Goal: Communication & Community: Ask a question

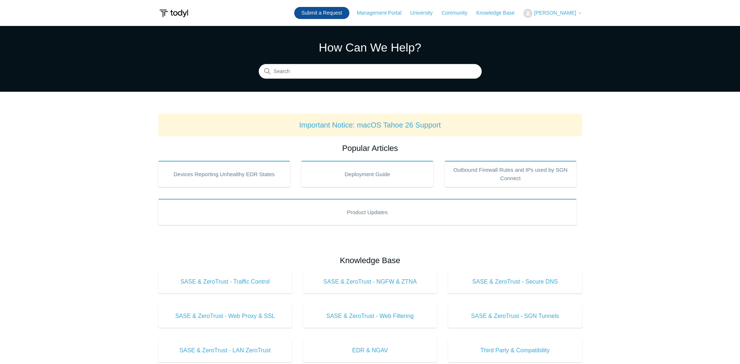
click at [307, 15] on link "Submit a Request" at bounding box center [321, 13] width 55 height 12
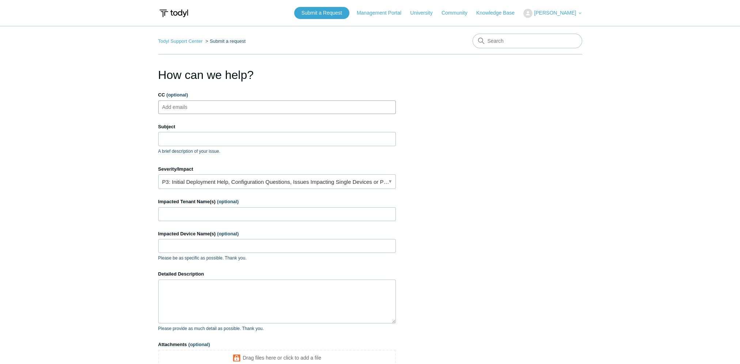
click at [276, 102] on ul "Add emails" at bounding box center [277, 107] width 238 height 14
type input "mhe"
click at [226, 104] on ul "mhe" at bounding box center [277, 107] width 238 height 14
click at [176, 107] on span "close" at bounding box center [176, 107] width 3 height 8
click at [182, 109] on input "CC (optional)" at bounding box center [180, 107] width 43 height 11
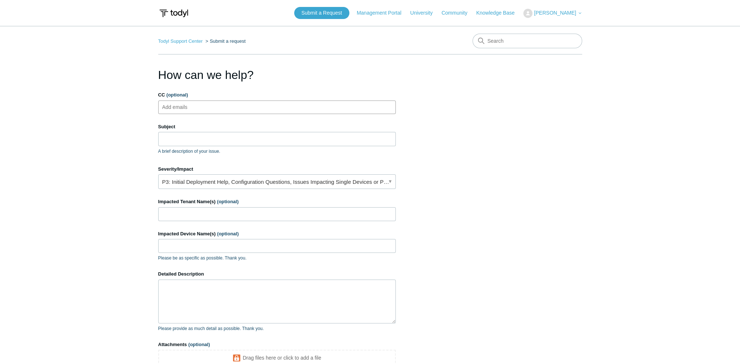
paste input "FMI Todyl to AWS tunnel dropping."
type input "FMI Todyl to AWS tunnel dropping."
drag, startPoint x: 307, startPoint y: 111, endPoint x: 11, endPoint y: 100, distance: 296.2
click at [11, 100] on main "Todyl Support Center Submit a request How can we help? CC (optional) FMI Todyl …" at bounding box center [370, 214] width 740 height 377
click at [241, 110] on ul "Add emails" at bounding box center [277, 107] width 238 height 14
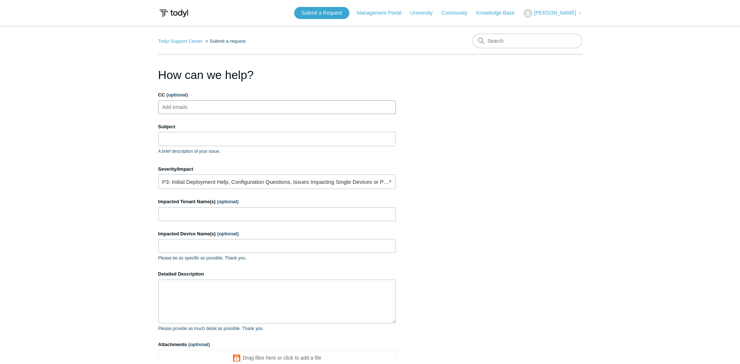
paste input "mheathman@arclightgroup.com"
type input "mheathman@arclightgroup.com"
click at [237, 145] on input "Subject" at bounding box center [277, 139] width 238 height 14
type input "T"
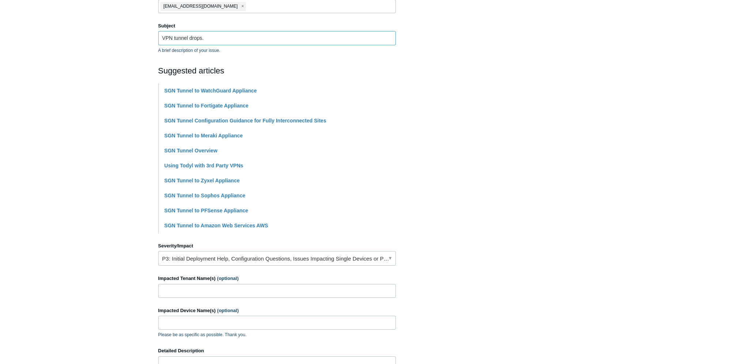
scroll to position [146, 0]
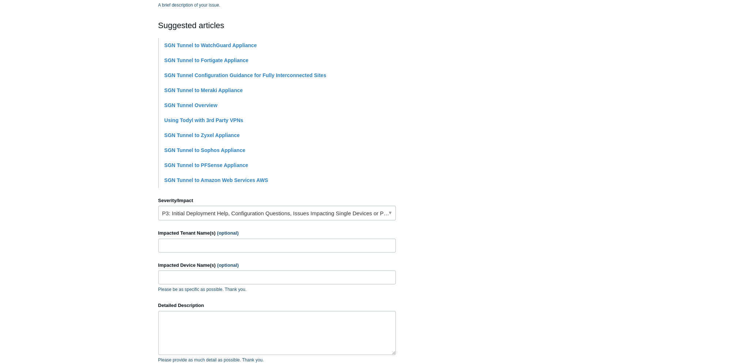
type input "VPN tunnel drops."
click at [281, 211] on link "P3: Initial Deployment Help, Configuration Questions, Issues Impacting Single D…" at bounding box center [277, 213] width 238 height 15
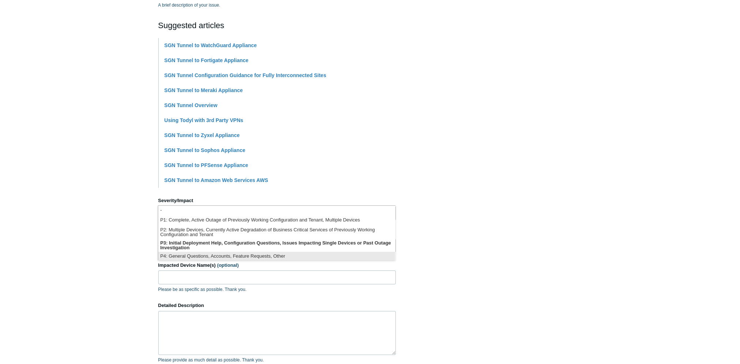
scroll to position [1, 0]
click at [497, 260] on section "How can we help? CC (optional) mheathman@arclightgroup.com Subject VPN tunnel d…" at bounding box center [370, 177] width 424 height 514
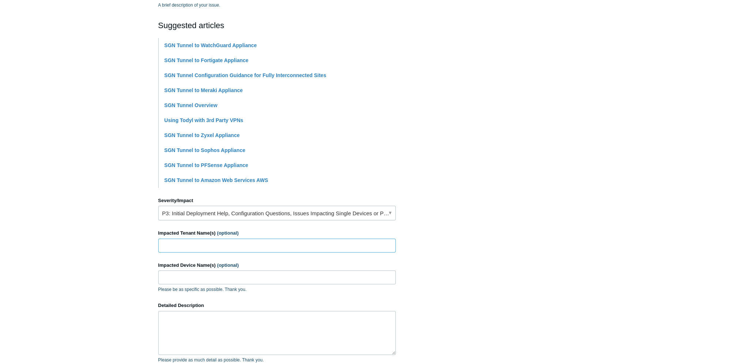
click at [240, 242] on input "Impacted Tenant Name(s) (optional)" at bounding box center [277, 246] width 238 height 14
type input "Functional medical Institue"
drag, startPoint x: 235, startPoint y: 280, endPoint x: 245, endPoint y: 281, distance: 9.9
click at [235, 280] on input "Impacted Device Name(s) (optional)" at bounding box center [277, 277] width 238 height 14
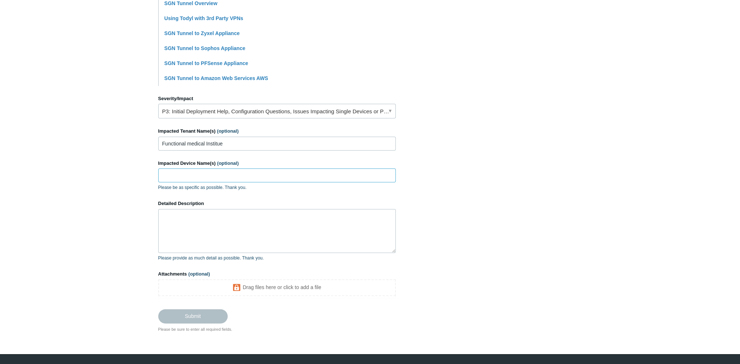
scroll to position [256, 0]
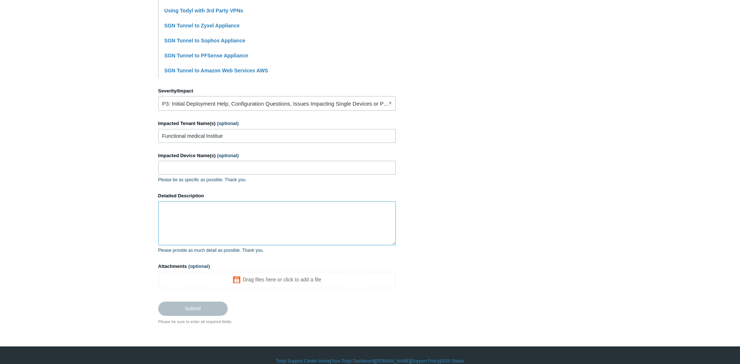
click at [284, 244] on textarea "Detailed Description" at bounding box center [277, 223] width 238 height 44
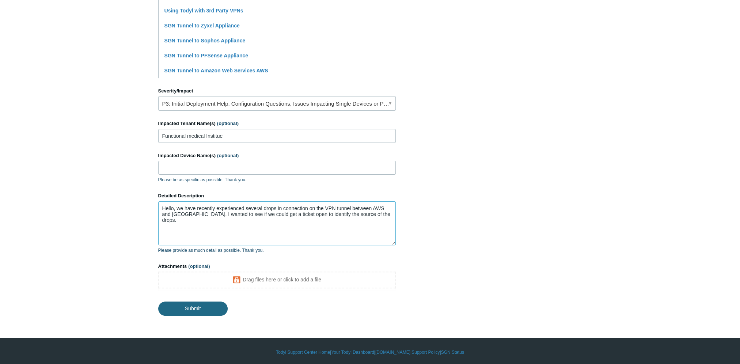
type textarea "Hello, we have recently experienced several drops in connection on the VPN tunn…"
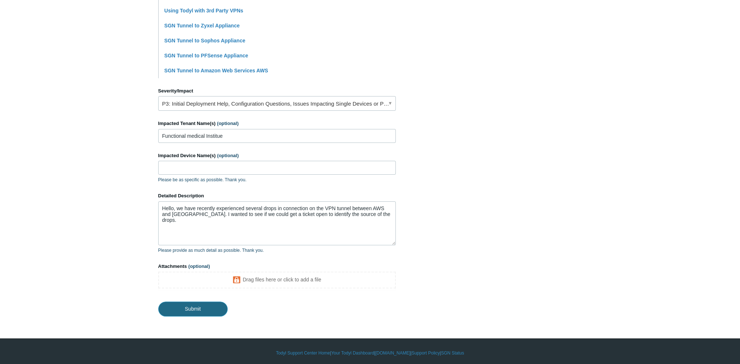
click at [205, 307] on input "Submit" at bounding box center [192, 308] width 69 height 15
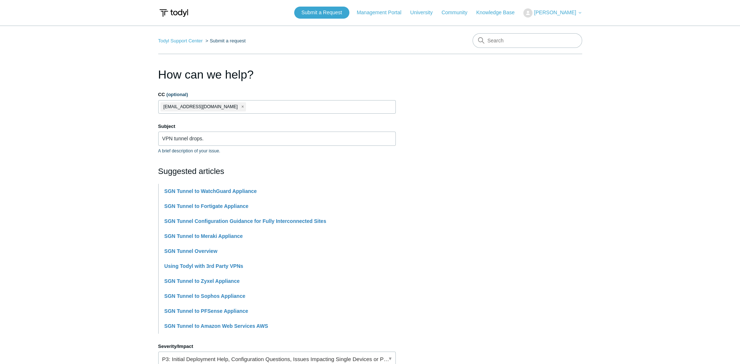
scroll to position [0, 0]
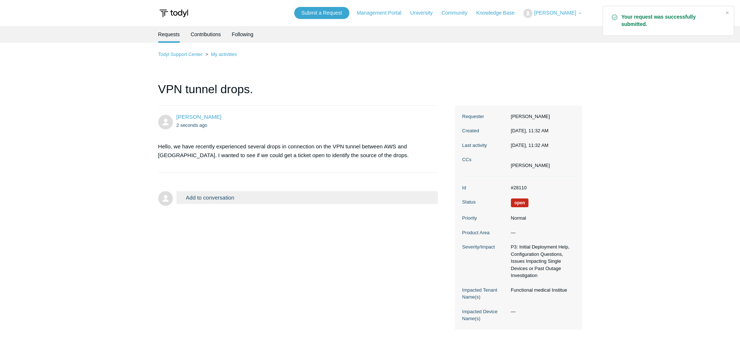
click at [518, 189] on dd "#28110" at bounding box center [541, 187] width 68 height 7
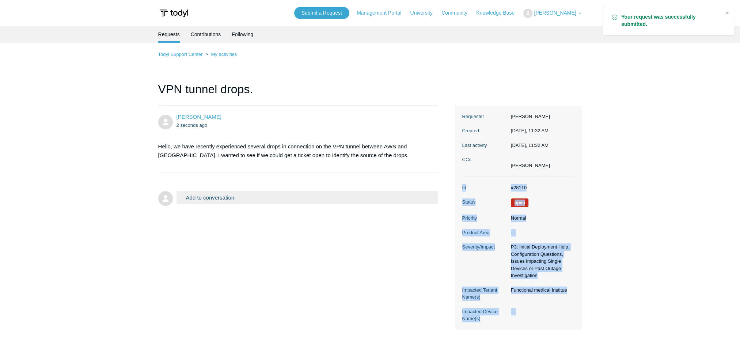
click at [518, 189] on dd "#28110" at bounding box center [541, 187] width 68 height 7
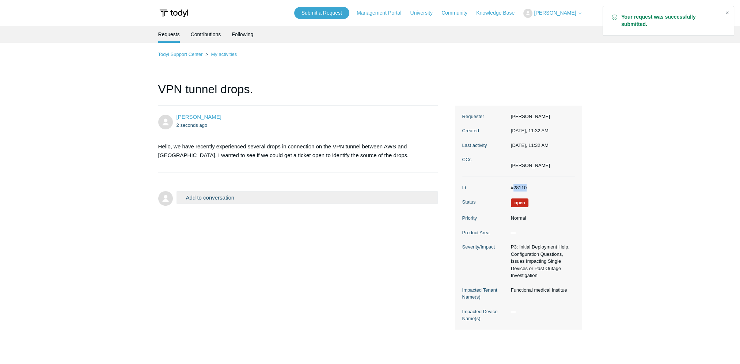
click at [518, 189] on dd "#28110" at bounding box center [541, 187] width 68 height 7
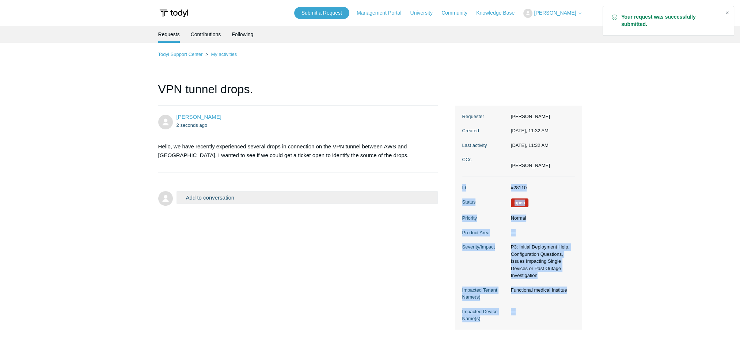
click at [518, 189] on dd "#28110" at bounding box center [541, 187] width 68 height 7
click at [515, 189] on dd "#28110" at bounding box center [541, 187] width 68 height 7
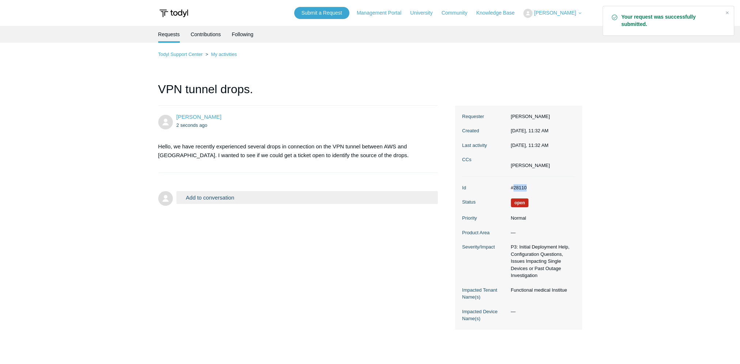
click at [515, 189] on dd "#28110" at bounding box center [541, 187] width 68 height 7
